Goal: Check status

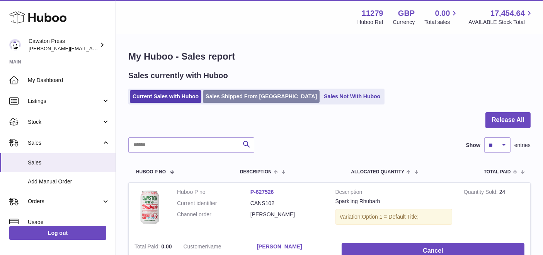
click at [233, 97] on link "Sales Shipped From [GEOGRAPHIC_DATA]" at bounding box center [261, 96] width 117 height 13
click at [243, 97] on link "Sales Shipped From [GEOGRAPHIC_DATA]" at bounding box center [261, 96] width 117 height 13
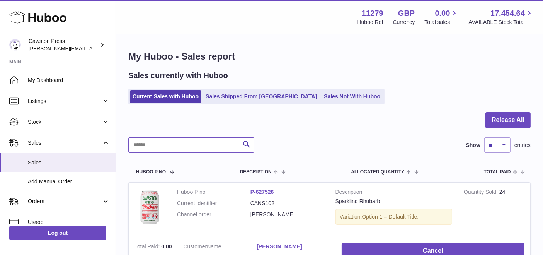
click at [198, 144] on input "text" at bounding box center [191, 144] width 126 height 15
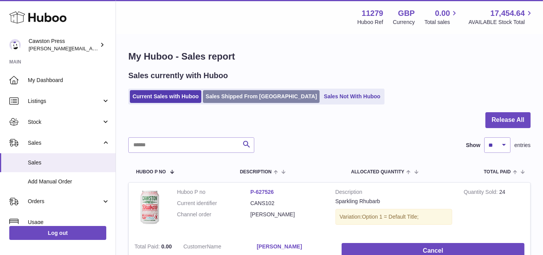
click at [234, 94] on link "Sales Shipped From [GEOGRAPHIC_DATA]" at bounding box center [261, 96] width 117 height 13
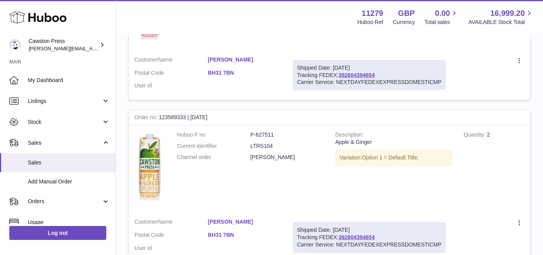
scroll to position [86, 0]
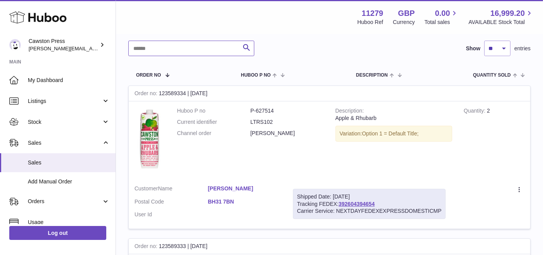
click at [182, 55] on input "text" at bounding box center [191, 48] width 126 height 15
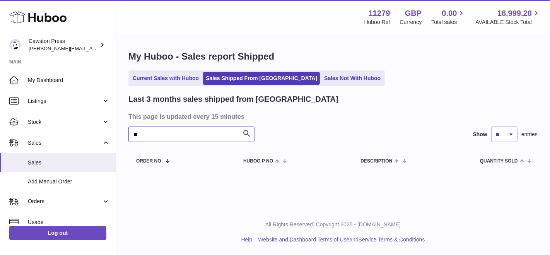
type input "*"
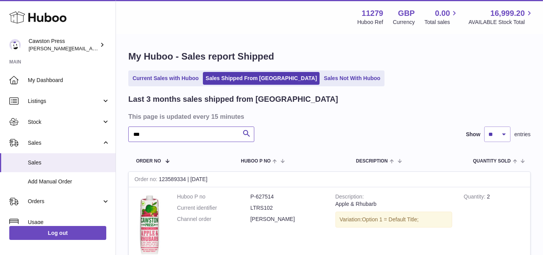
type input "***"
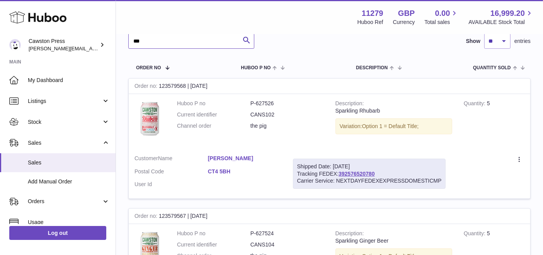
scroll to position [94, 0]
